Goal: Find specific page/section: Find specific page/section

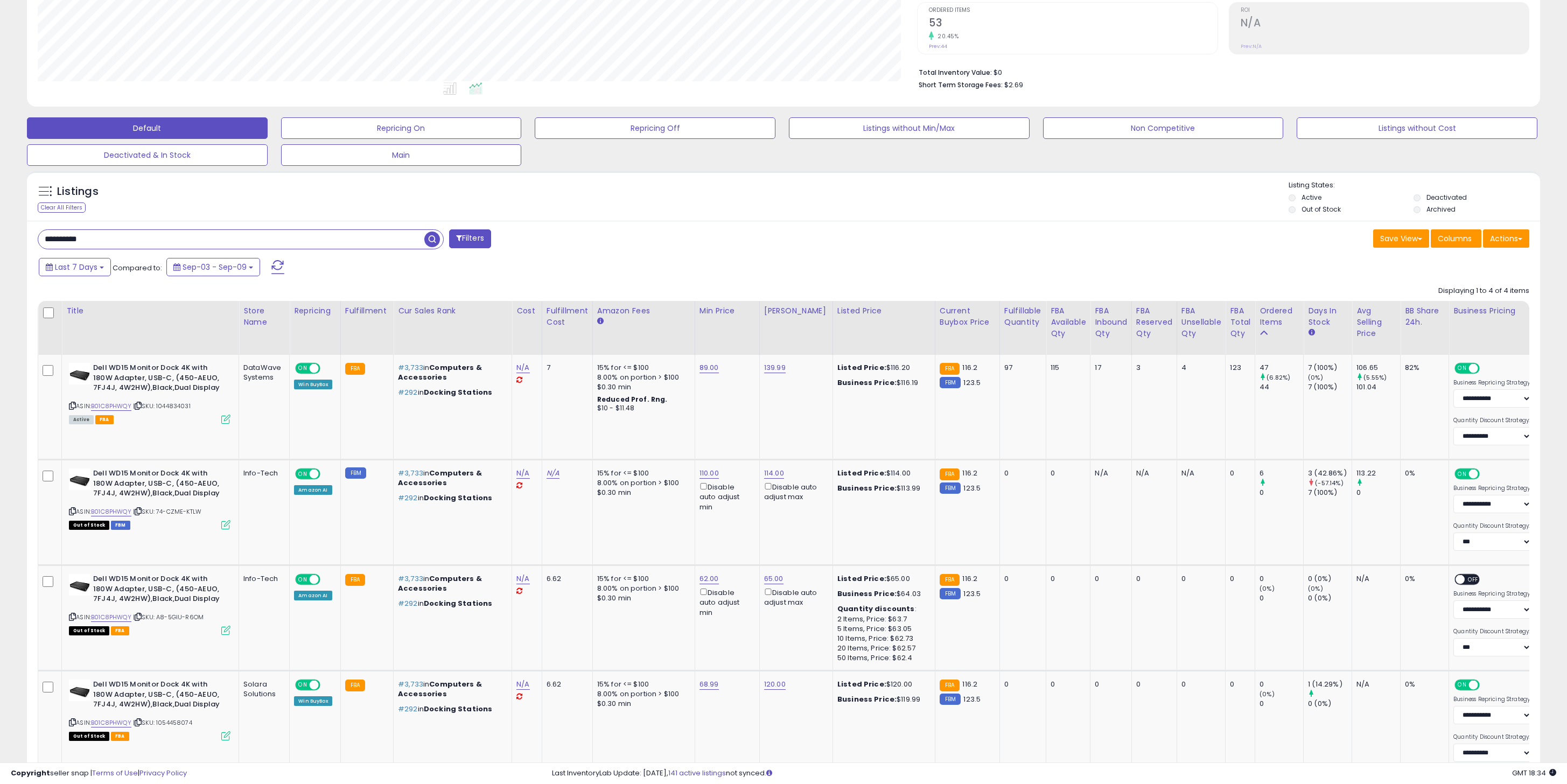
scroll to position [221, 880]
click at [119, 246] on input "**********" at bounding box center [231, 239] width 386 height 19
paste input "text"
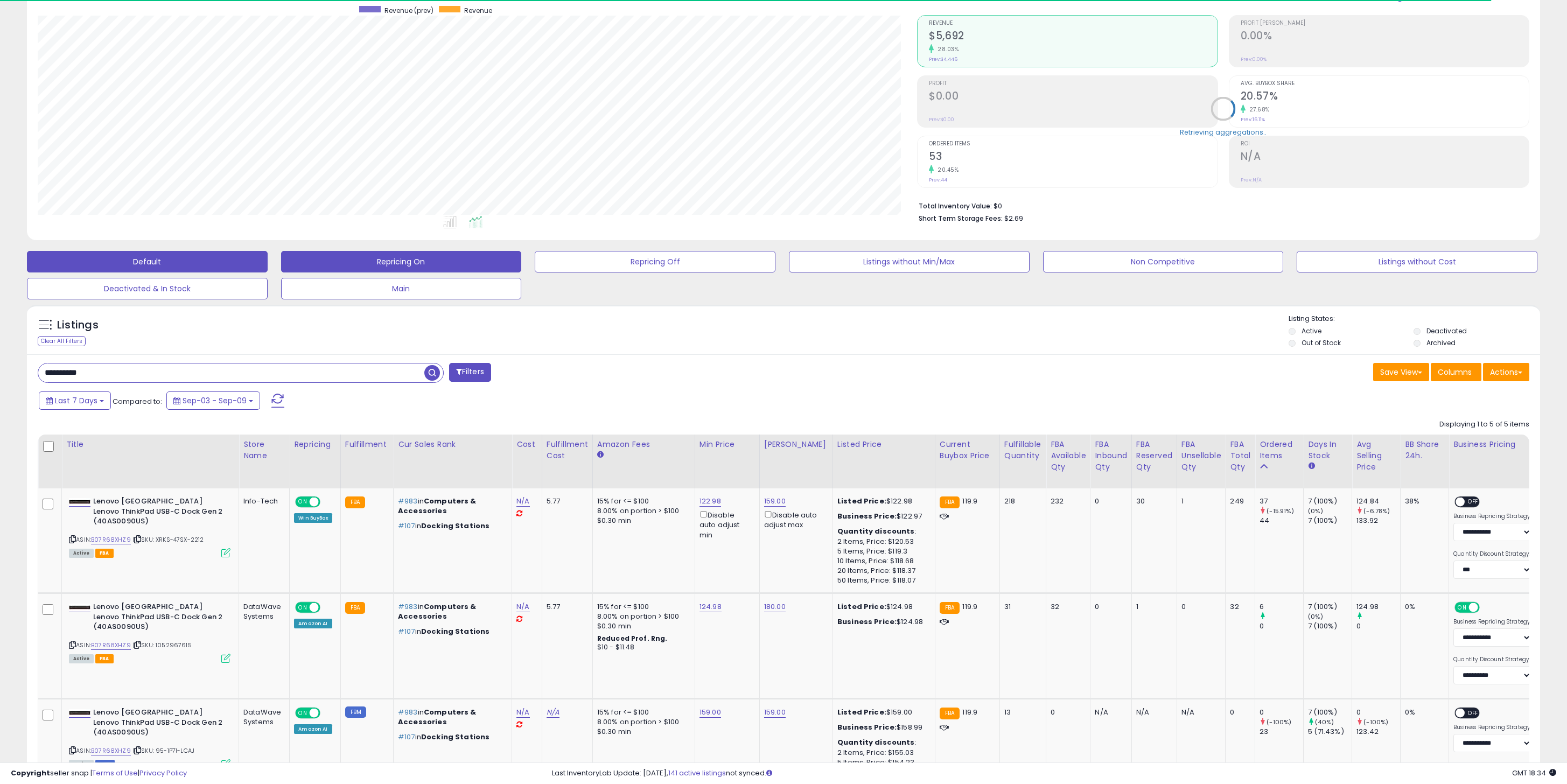
scroll to position [112, 0]
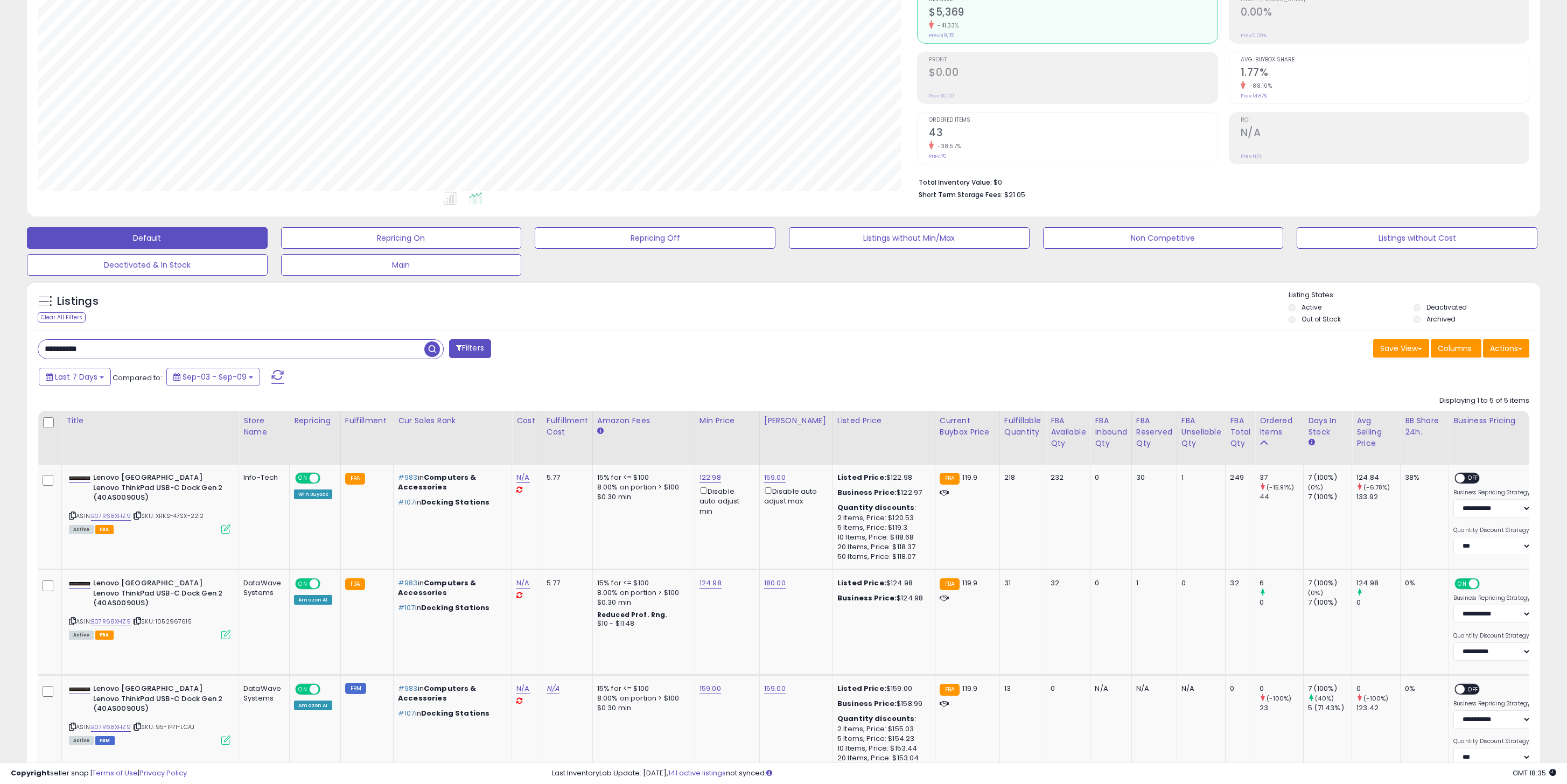
paste input "text"
type input "**********"
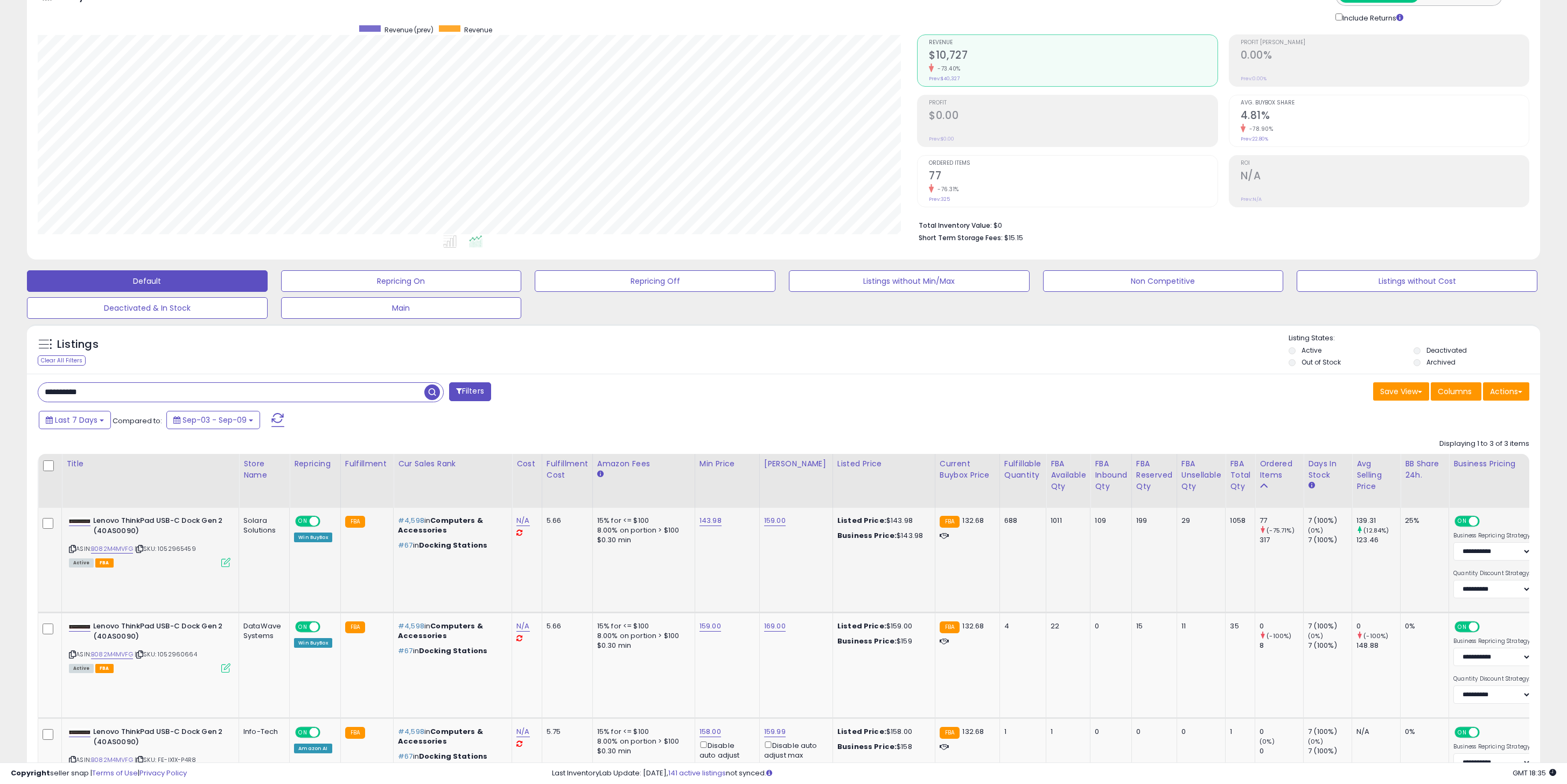
scroll to position [95, 0]
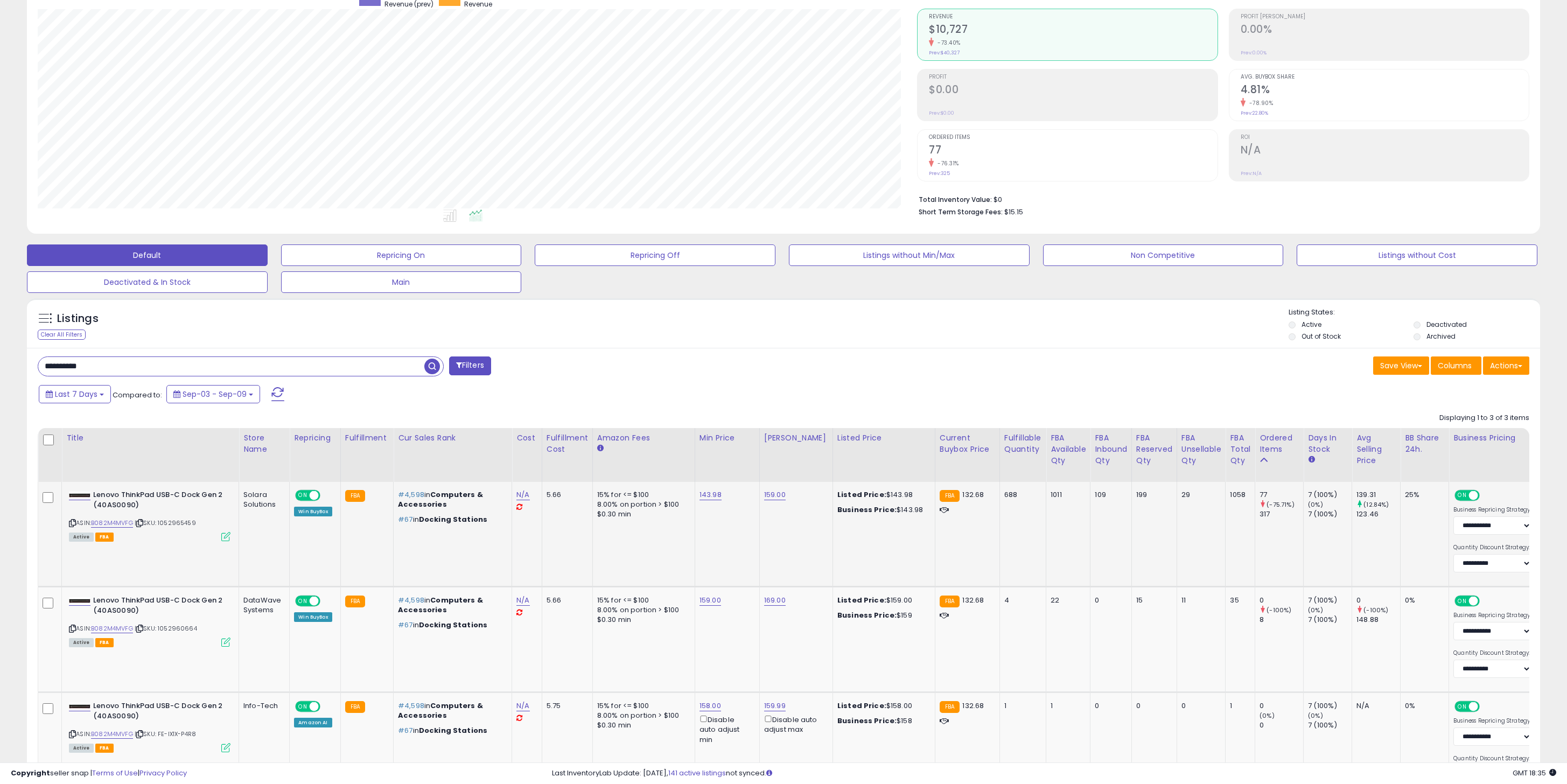
click at [618, 562] on td "15% for <= $100 8.00% on portion > $100 $0.30 min" at bounding box center [643, 534] width 102 height 105
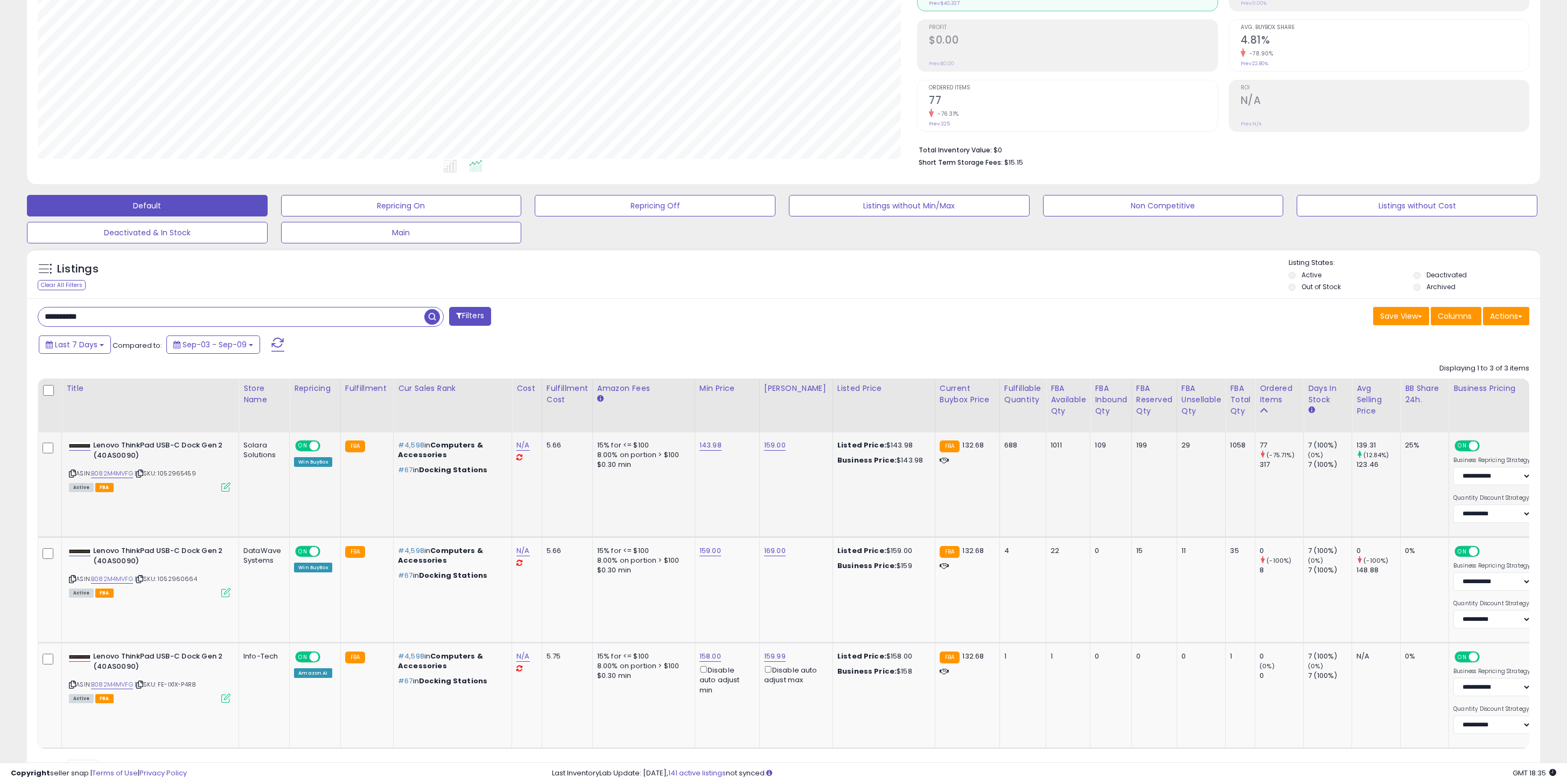
scroll to position [142, 0]
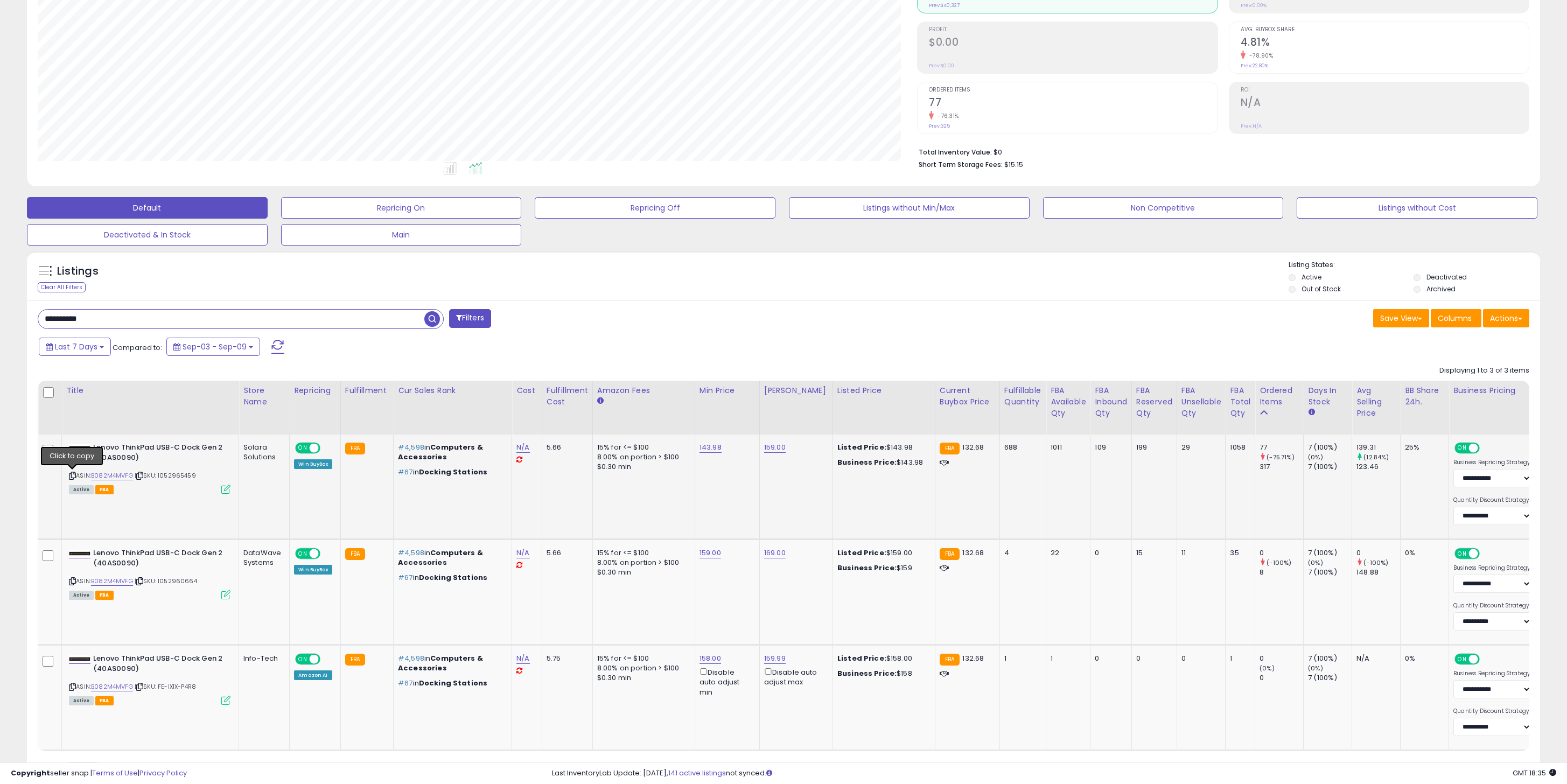
click at [73, 476] on icon at bounding box center [72, 476] width 7 height 6
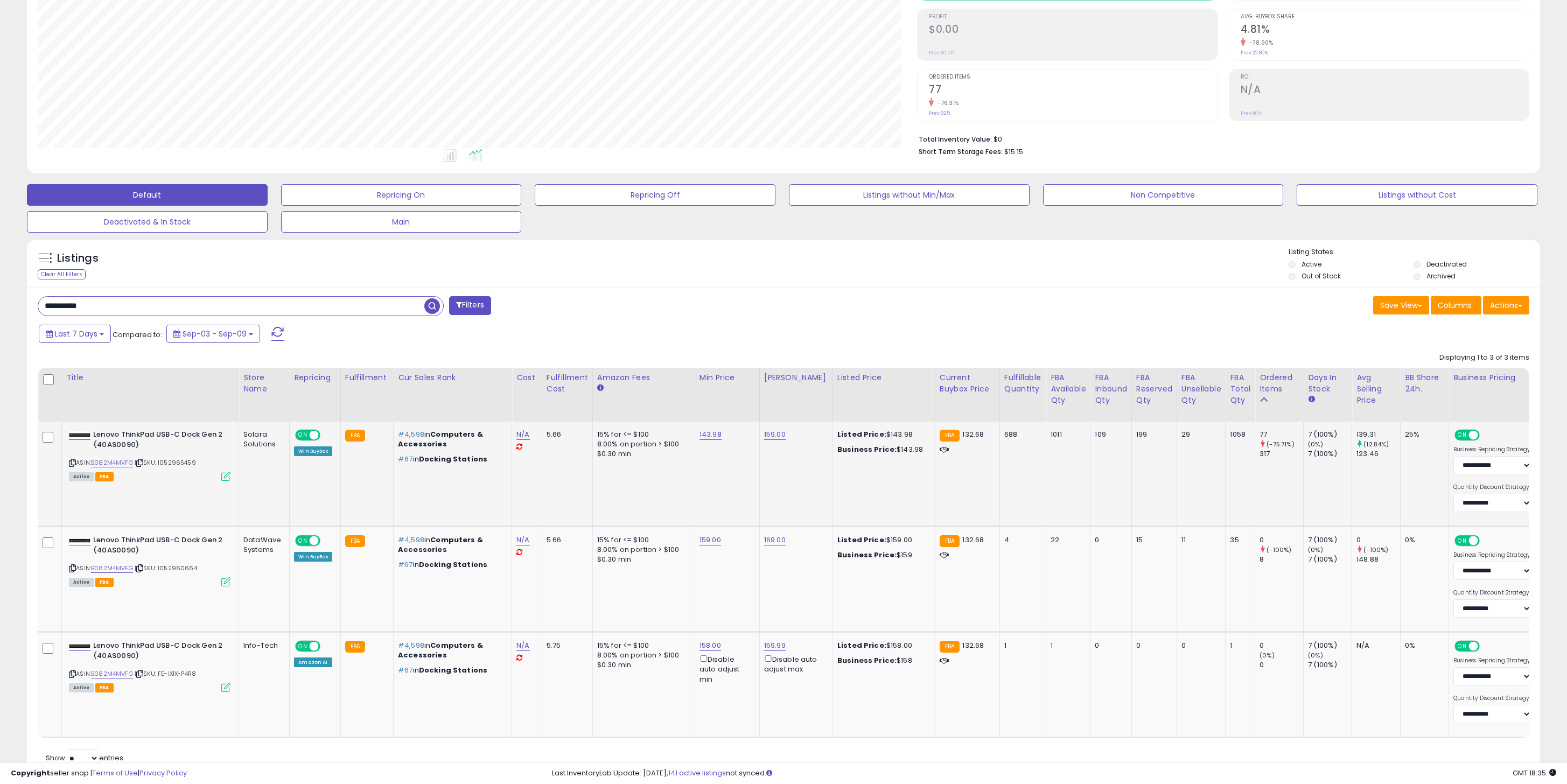
scroll to position [156, 0]
click at [304, 310] on input "**********" at bounding box center [231, 305] width 386 height 19
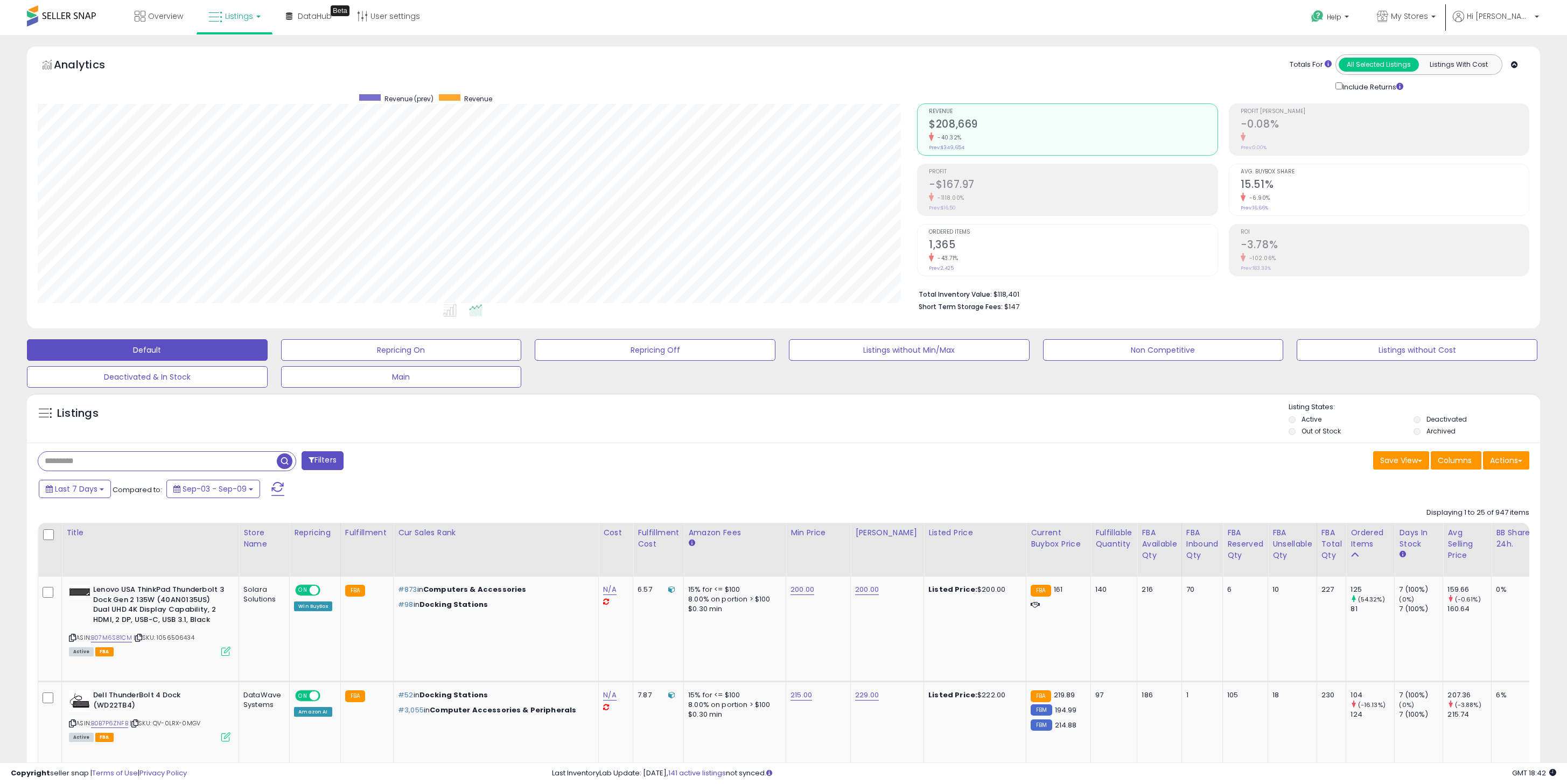
scroll to position [221, 880]
click at [430, 489] on div "Last 7 Days Compared to: Sep-03 - Sep-09" at bounding box center [595, 490] width 1119 height 24
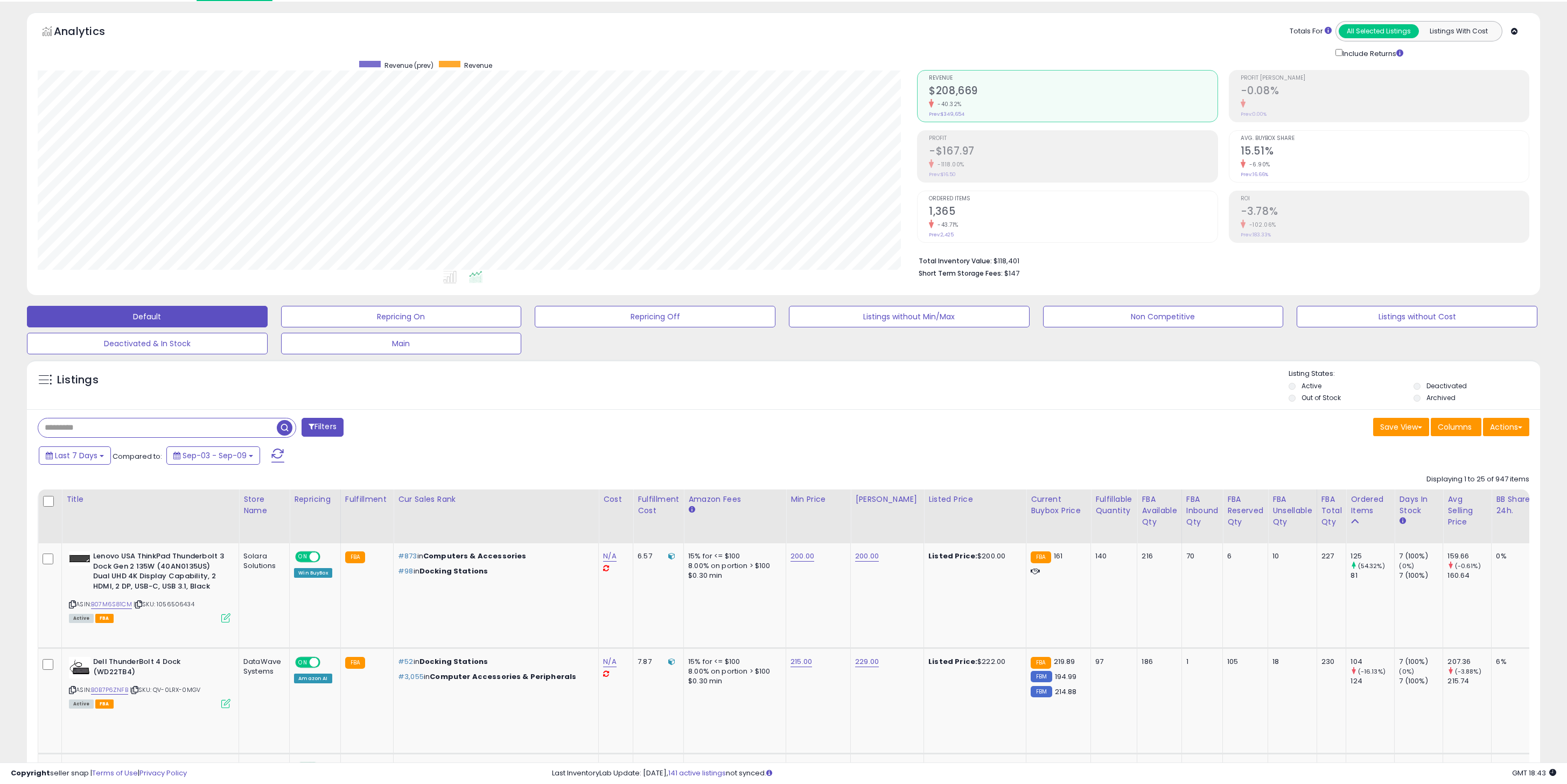
scroll to position [36, 0]
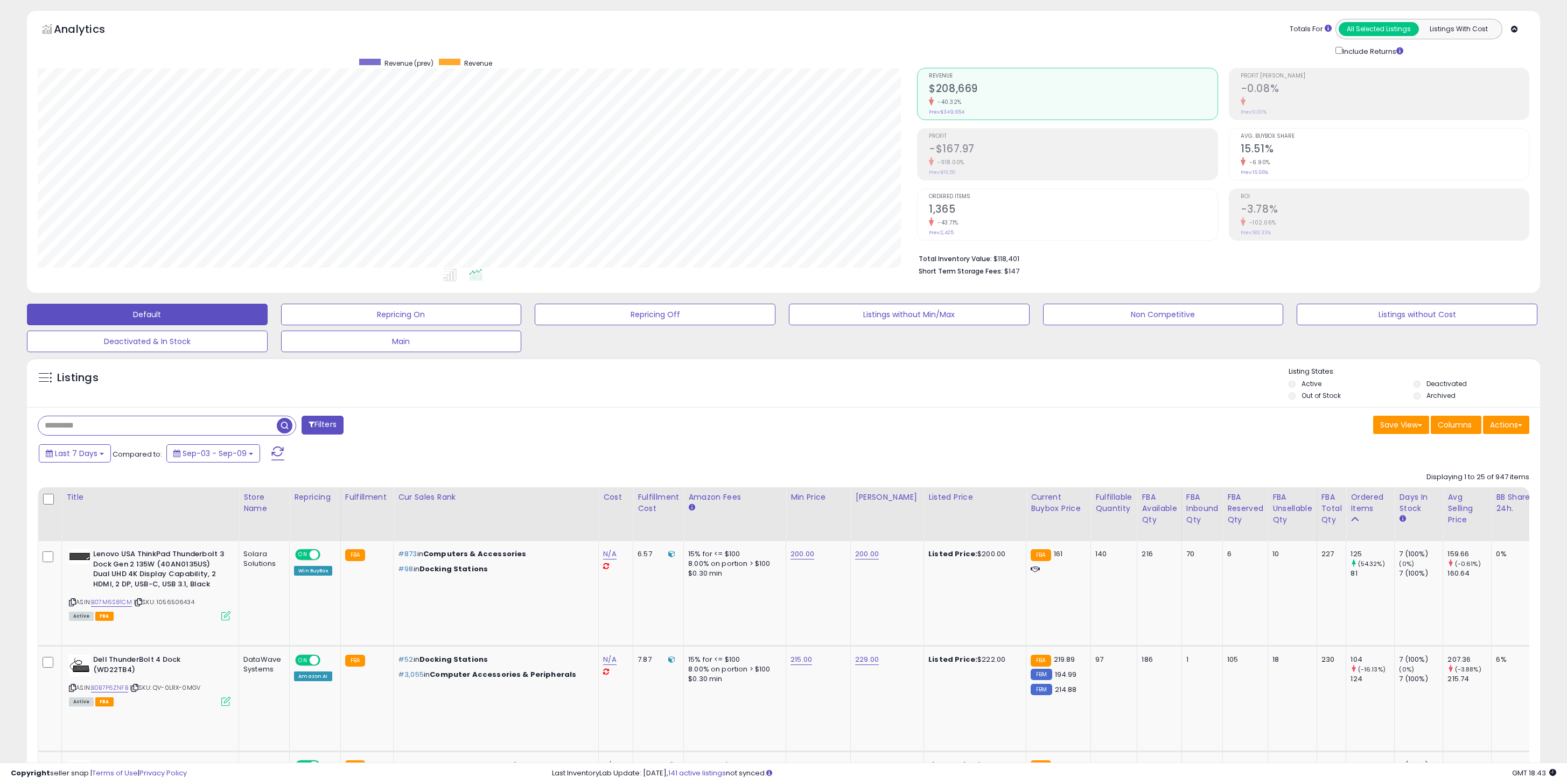
click at [1294, 401] on li "Out of Stock" at bounding box center [1350, 396] width 124 height 12
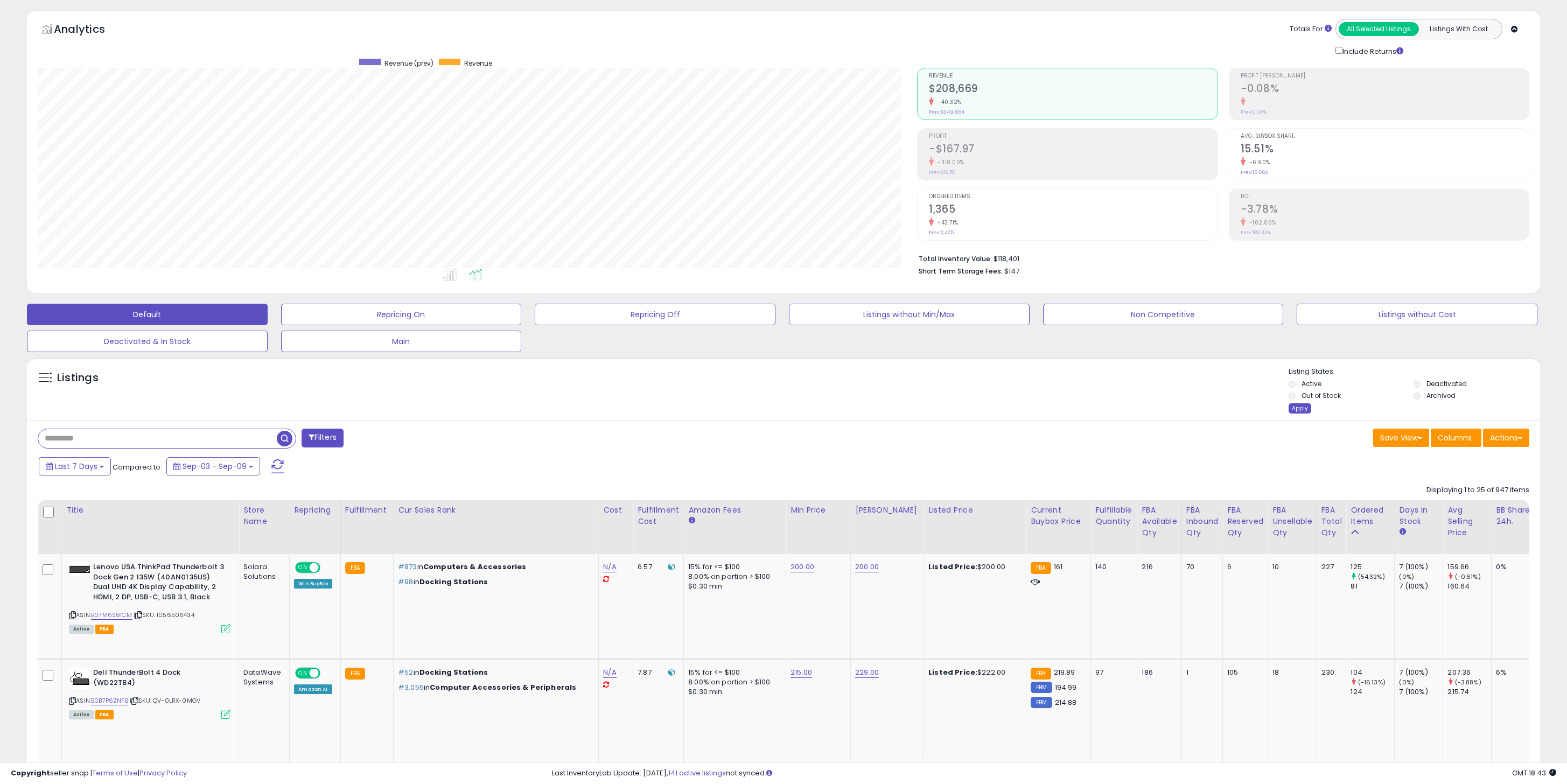
click at [1294, 408] on div "Apply" at bounding box center [1300, 408] width 23 height 10
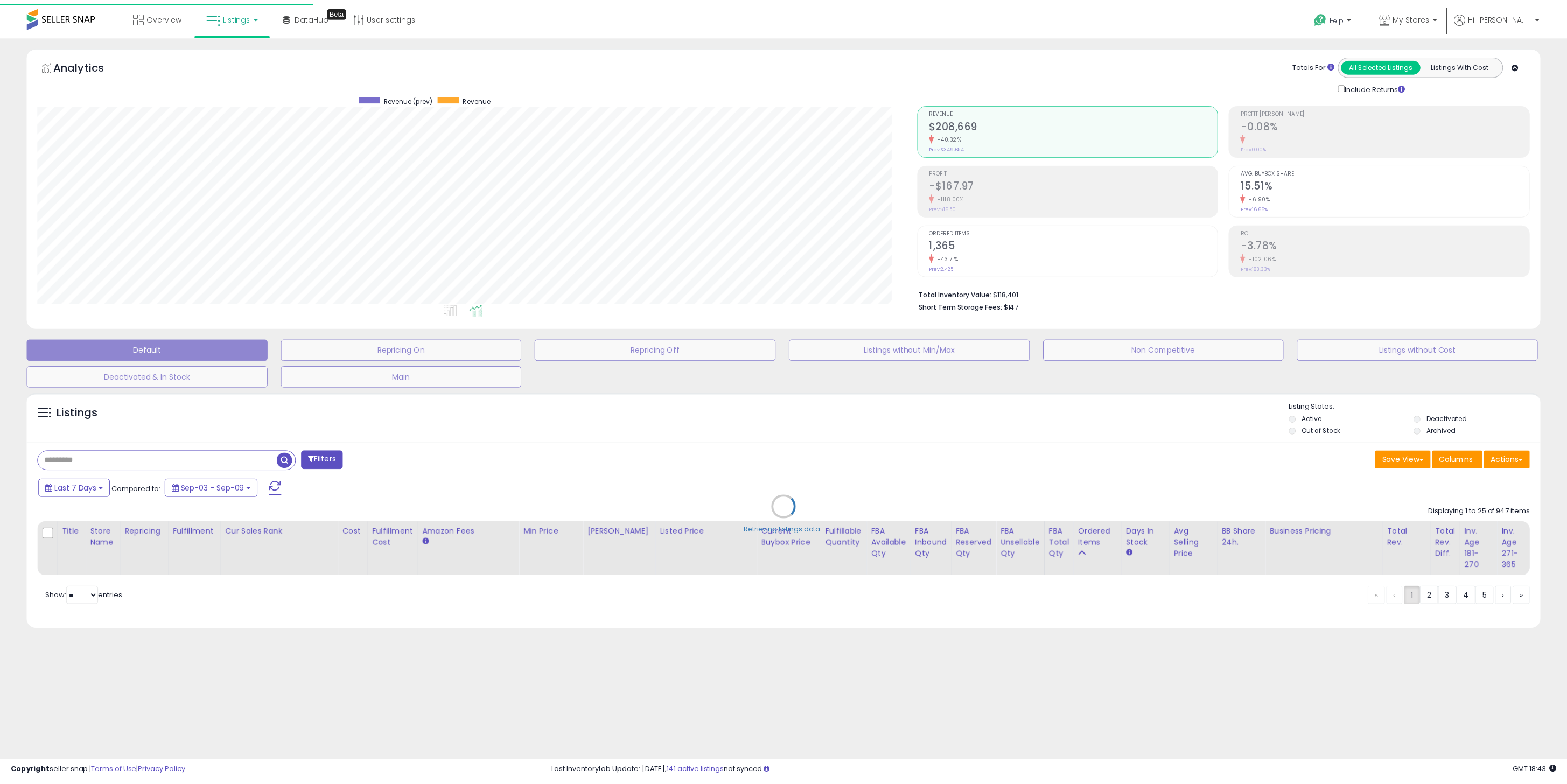
scroll to position [221, 889]
click at [997, 460] on div "Retrieving listings data.." at bounding box center [791, 515] width 1545 height 256
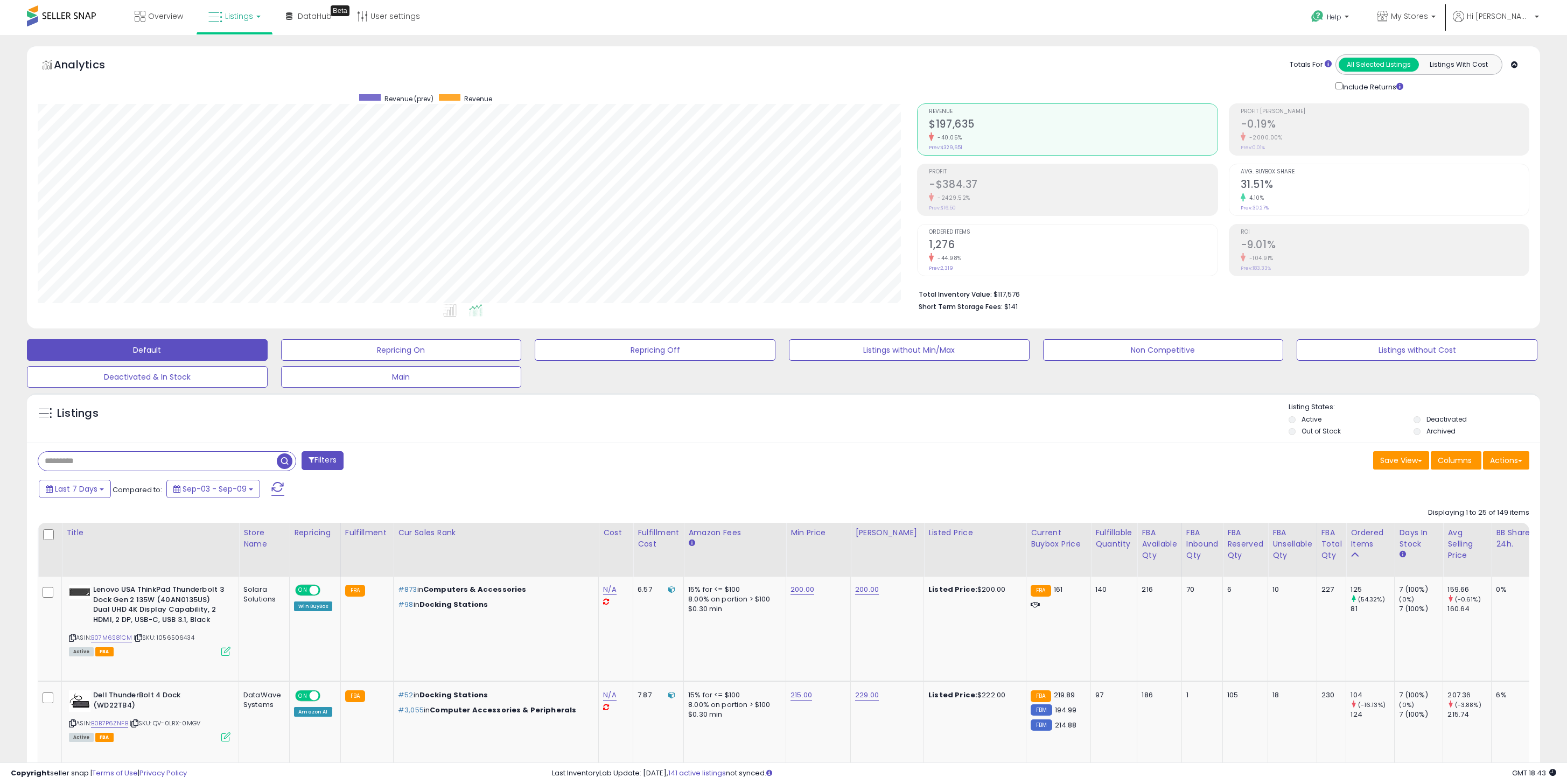
scroll to position [221, 880]
click at [642, 498] on div "Last 7 Days Compared to: Sep-03 - Sep-09" at bounding box center [595, 490] width 1119 height 24
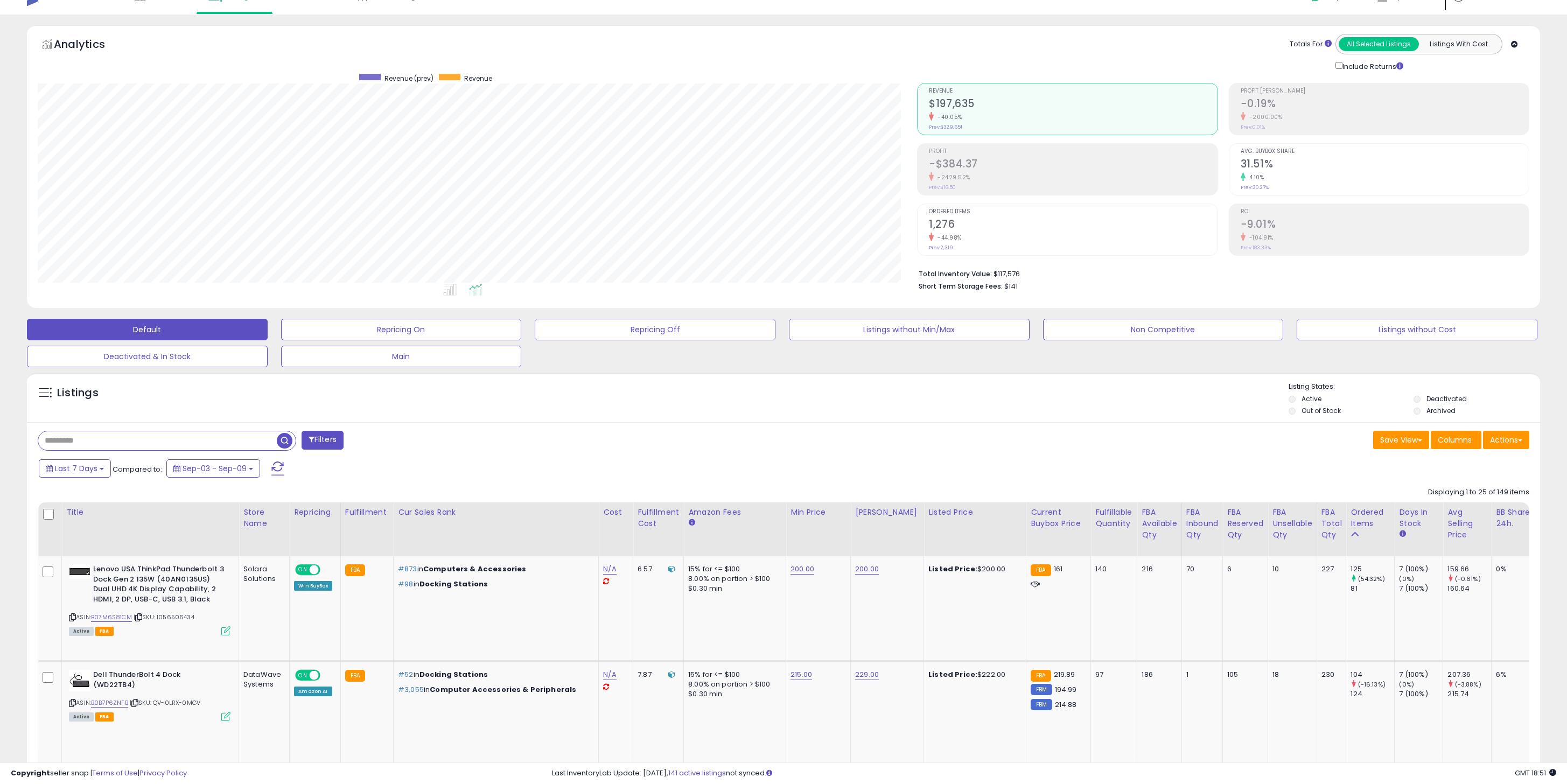
scroll to position [0, 0]
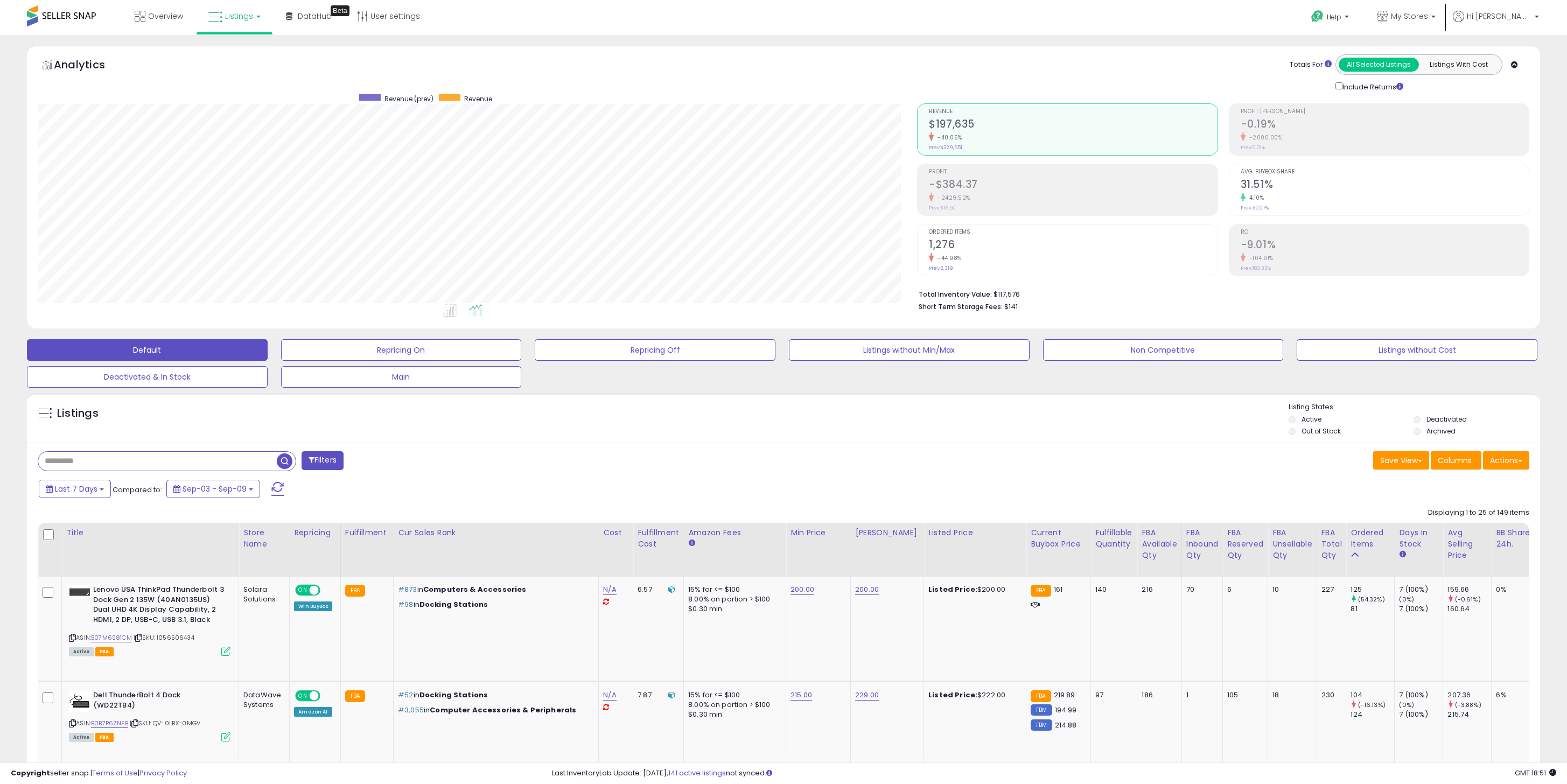
click at [607, 414] on div "Listings" at bounding box center [784, 421] width 1513 height 37
